Goal: Check status

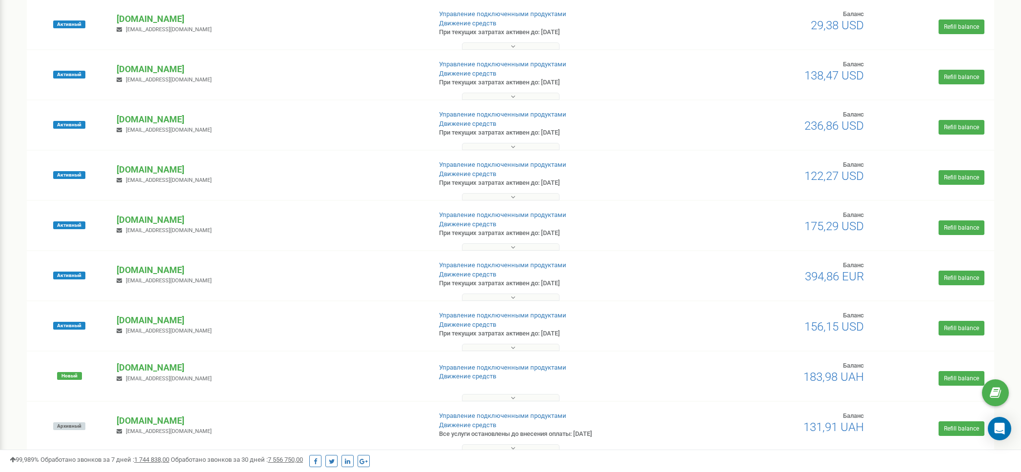
scroll to position [160, 0]
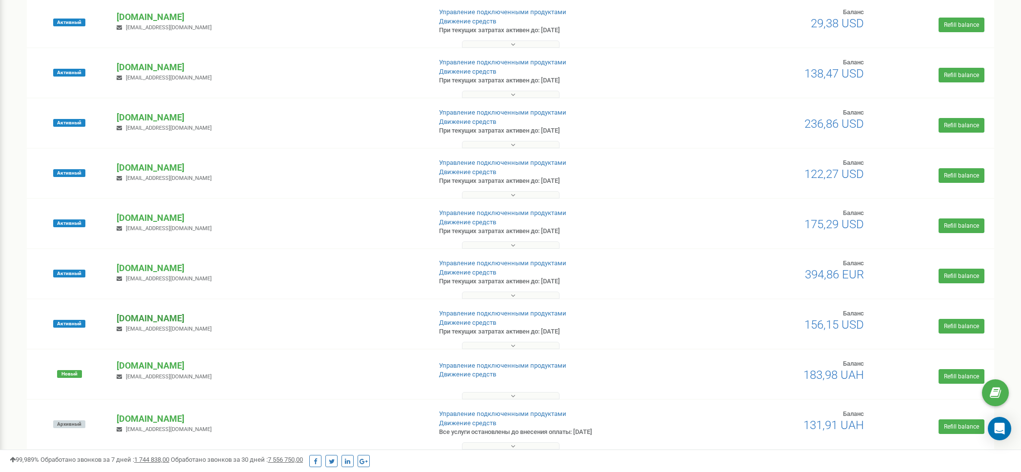
click at [165, 317] on p "[DOMAIN_NAME]" at bounding box center [270, 318] width 306 height 13
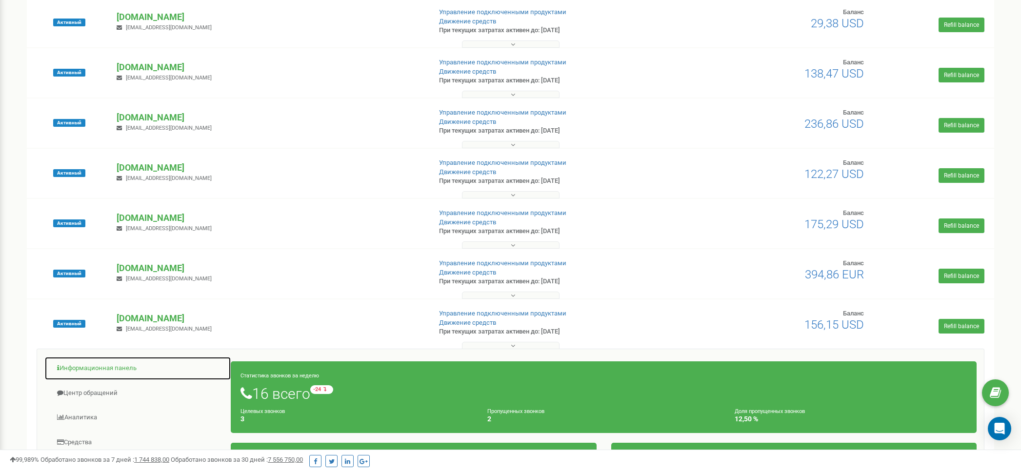
click at [110, 367] on link "Информационная панель" at bounding box center [137, 369] width 187 height 24
